Goal: Complete application form: Complete application form

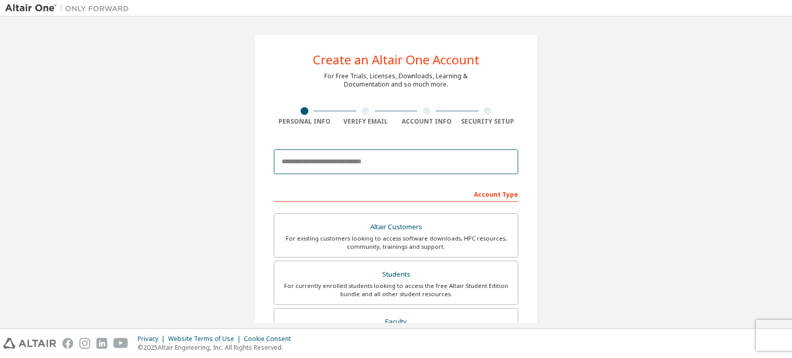
click at [365, 160] on input "email" at bounding box center [396, 161] width 244 height 25
click at [563, 156] on div "Create an Altair One Account For Free Trials, Licenses, Downloads, Learning & D…" at bounding box center [395, 295] width 781 height 546
click at [382, 158] on input "email" at bounding box center [396, 161] width 244 height 25
paste input "**********"
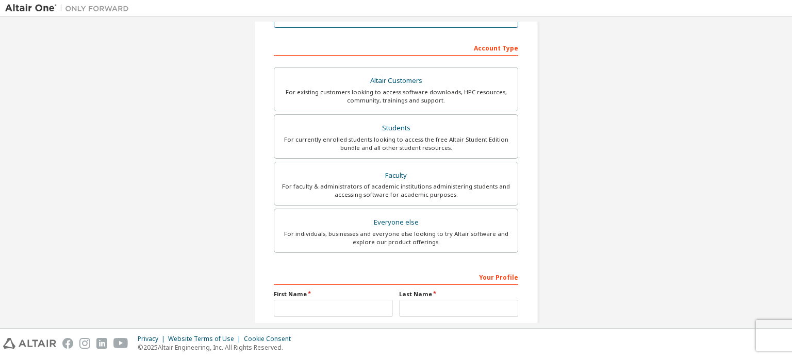
scroll to position [155, 0]
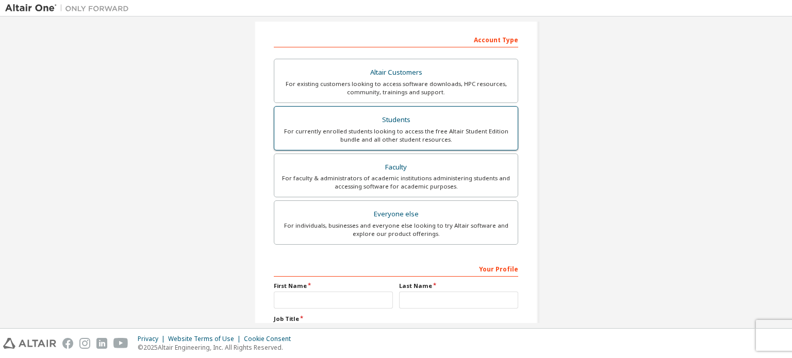
type input "**********"
click at [435, 124] on div "Students" at bounding box center [395, 120] width 231 height 14
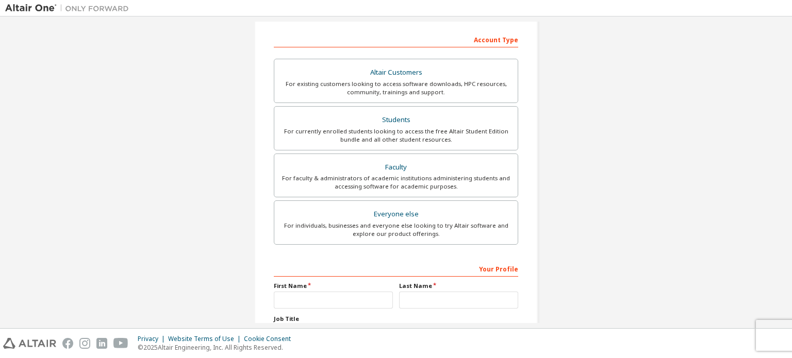
scroll to position [242, 0]
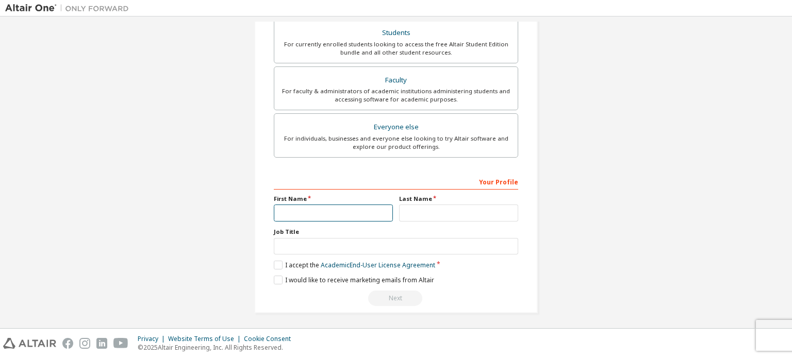
click at [330, 214] on input "text" at bounding box center [333, 213] width 119 height 17
type input "*****"
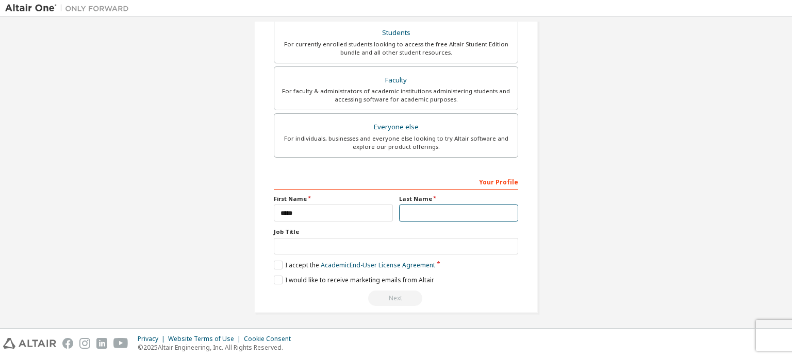
click at [473, 212] on input "text" at bounding box center [458, 213] width 119 height 17
type input "*********"
click at [276, 261] on label "I accept the Academic End-User License Agreement" at bounding box center [354, 265] width 161 height 9
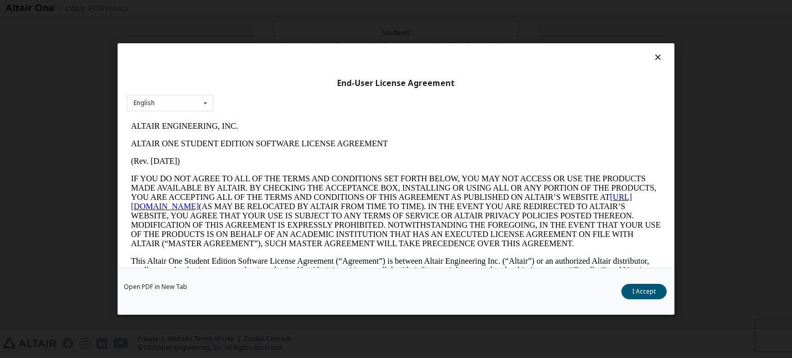
scroll to position [0, 0]
click at [654, 53] on icon at bounding box center [657, 57] width 11 height 9
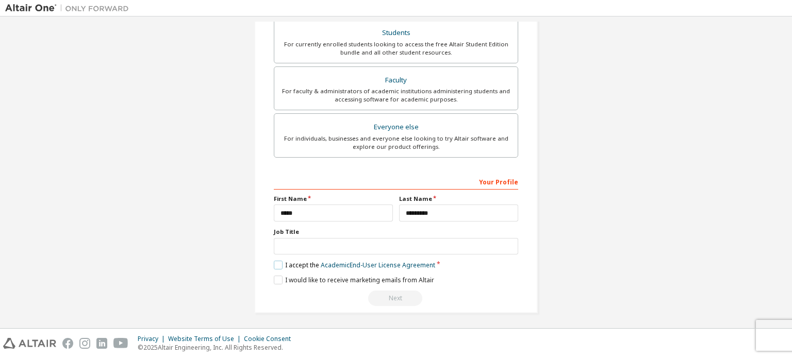
click at [276, 265] on label "I accept the Academic End-User License Agreement" at bounding box center [354, 265] width 161 height 9
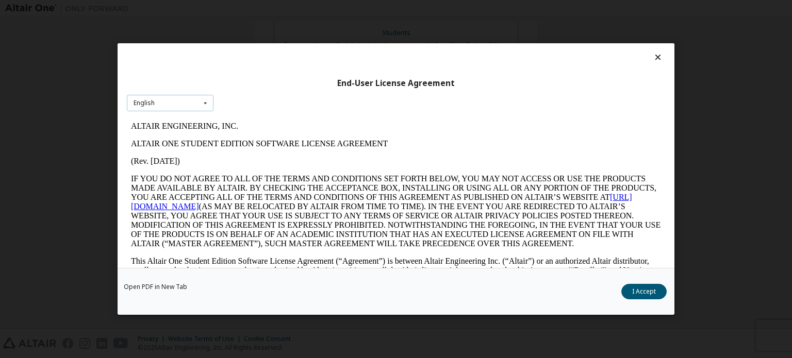
click at [206, 105] on icon at bounding box center [205, 103] width 13 height 16
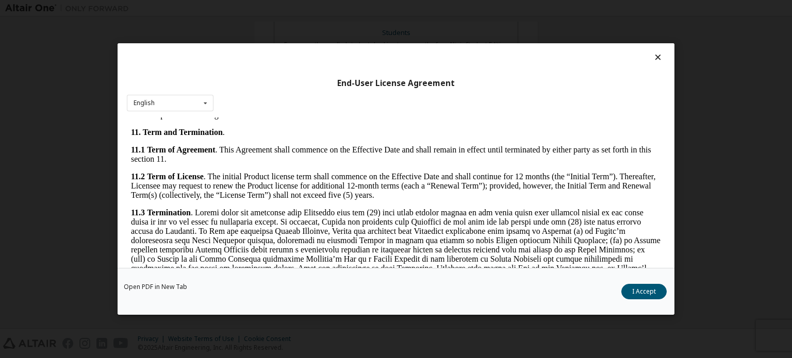
scroll to position [1729, 0]
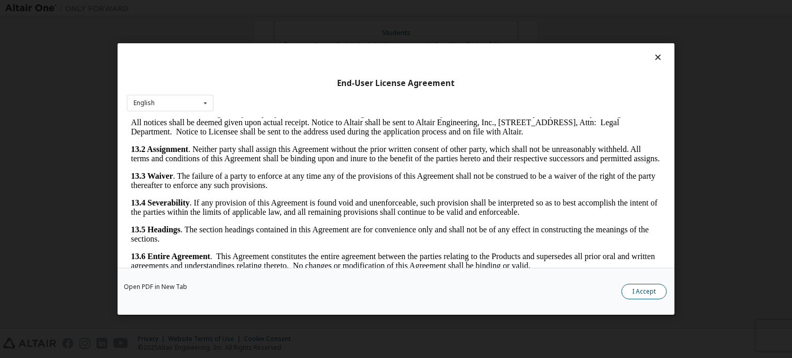
click at [653, 296] on button "I Accept" at bounding box center [643, 291] width 45 height 15
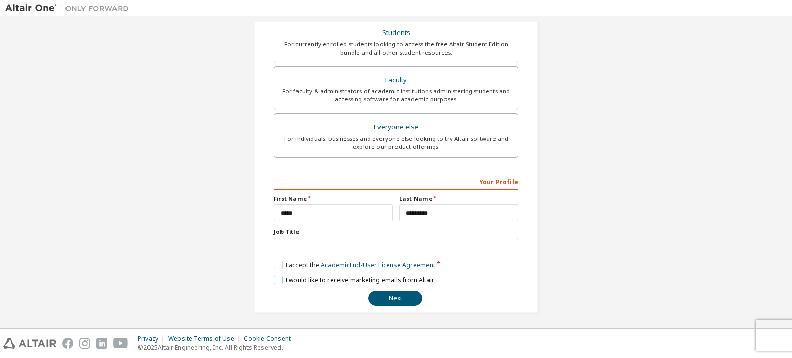
click at [274, 279] on label "I would like to receive marketing emails from Altair" at bounding box center [354, 280] width 160 height 9
click at [391, 298] on button "Next" at bounding box center [395, 298] width 54 height 15
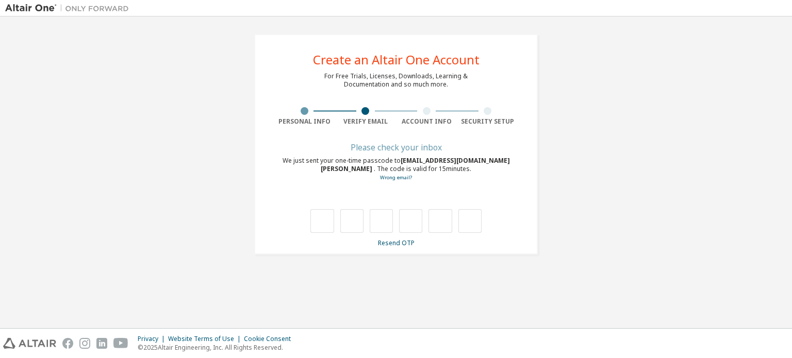
scroll to position [0, 0]
type input "*"
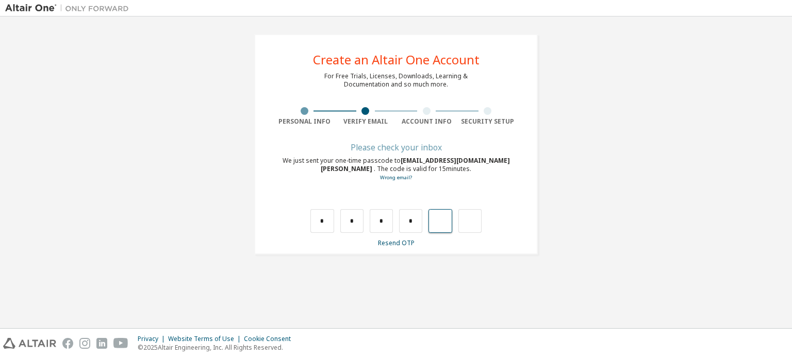
type input "*"
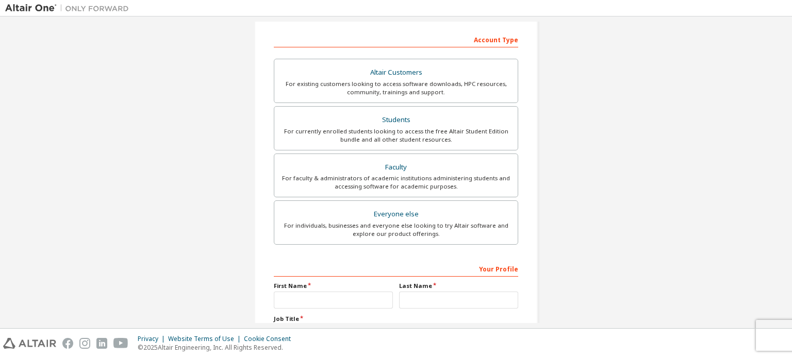
scroll to position [242, 0]
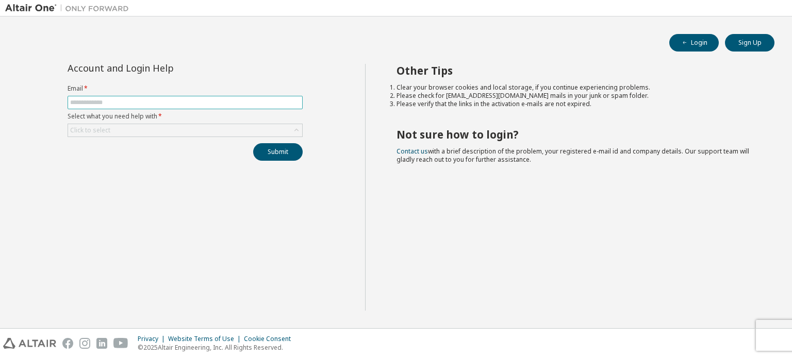
click at [141, 103] on input "text" at bounding box center [185, 102] width 230 height 8
click at [134, 183] on div "Account and Login Help Email * Select what you need help with * Click to select…" at bounding box center [185, 187] width 360 height 247
click at [693, 45] on button "Login" at bounding box center [693, 43] width 49 height 18
